Goal: Task Accomplishment & Management: Use online tool/utility

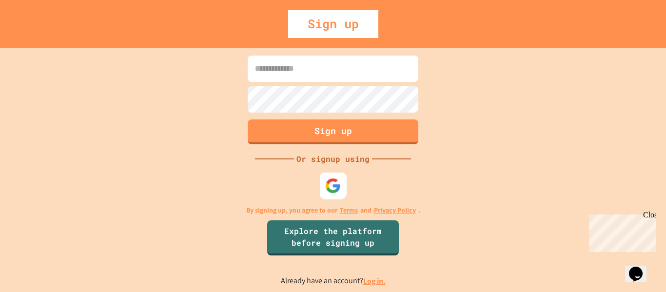
click at [329, 183] on img at bounding box center [333, 185] width 16 height 16
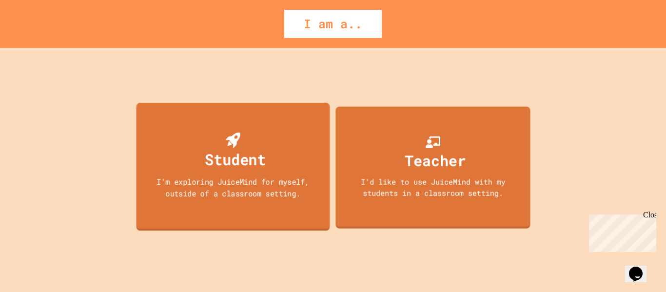
click at [223, 219] on div "Student I'm exploring JuiceMind for myself, outside of a classroom setting." at bounding box center [234, 166] width 194 height 128
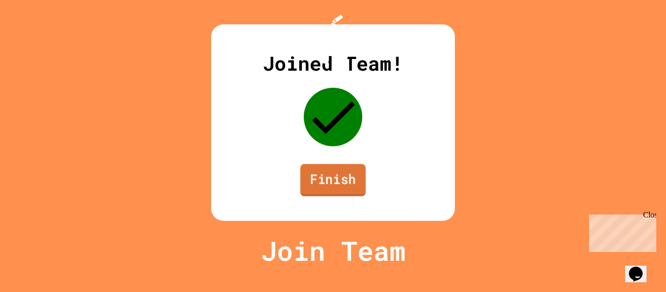
click at [347, 196] on link "Finish" at bounding box center [332, 180] width 65 height 32
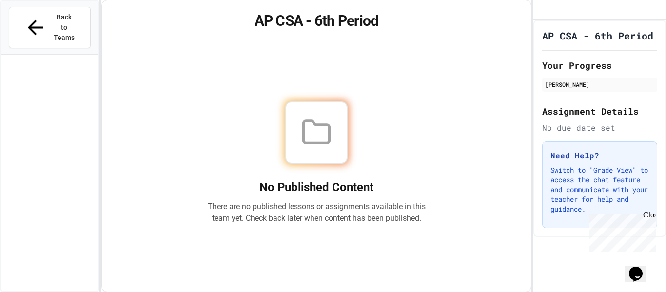
click at [381, 94] on div "No Published Content There are no published lessons or assignments available in…" at bounding box center [317, 162] width 406 height 235
